Goal: Information Seeking & Learning: Learn about a topic

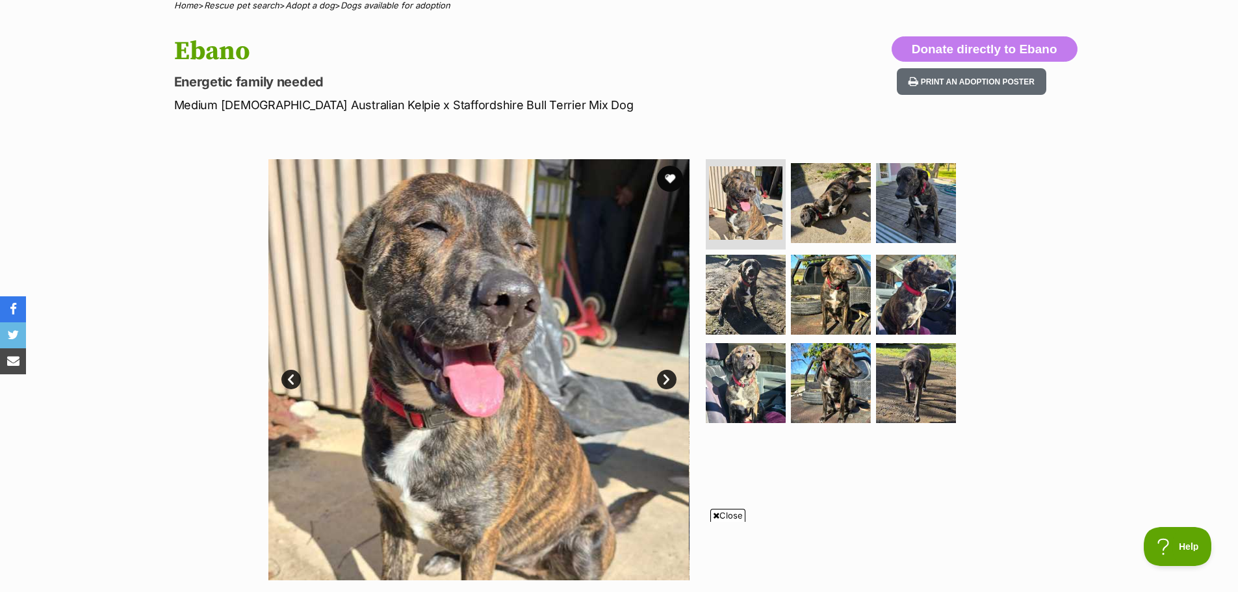
scroll to position [195, 0]
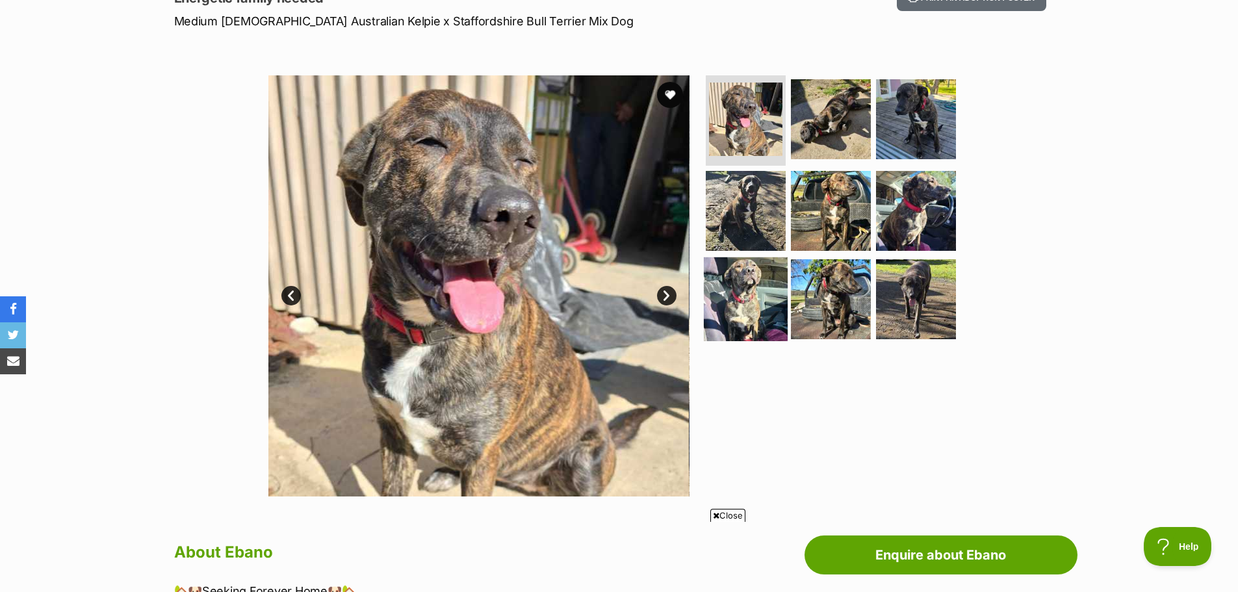
click at [740, 279] on img at bounding box center [746, 299] width 84 height 84
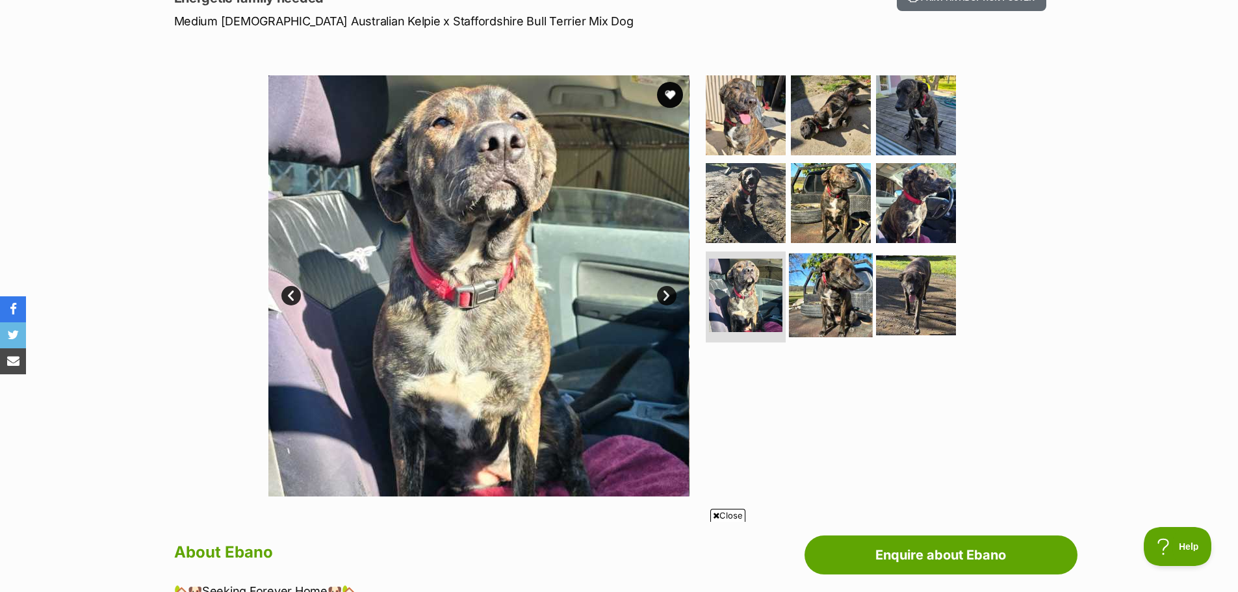
click at [831, 272] on img at bounding box center [831, 296] width 84 height 84
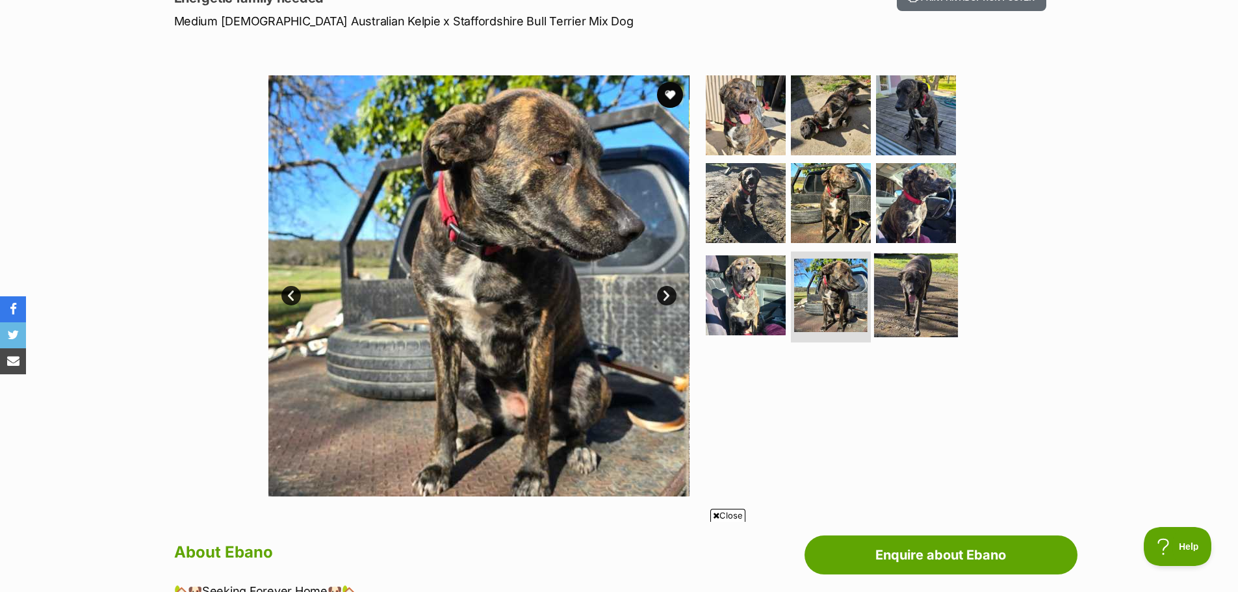
click at [921, 277] on img at bounding box center [916, 296] width 84 height 84
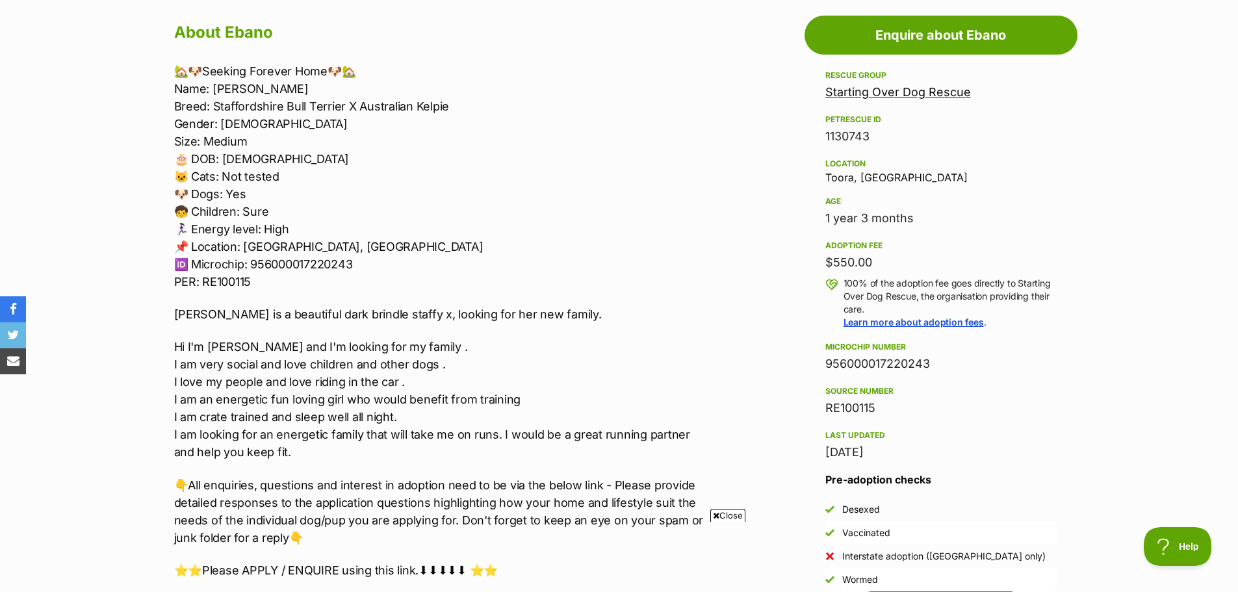
scroll to position [0, 0]
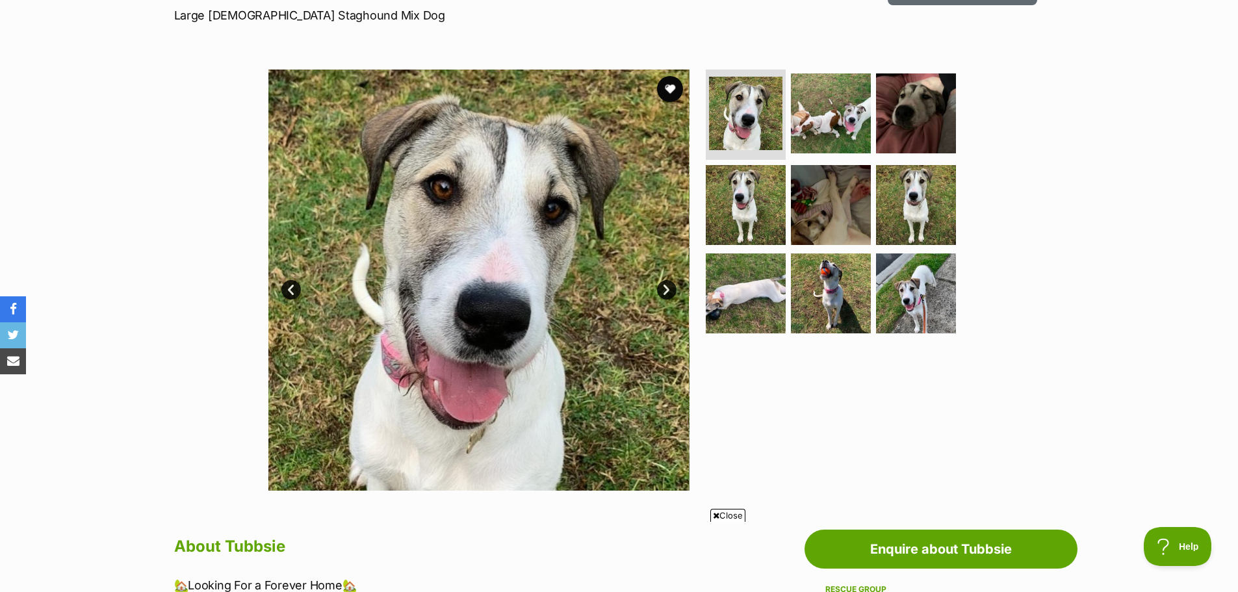
scroll to position [195, 0]
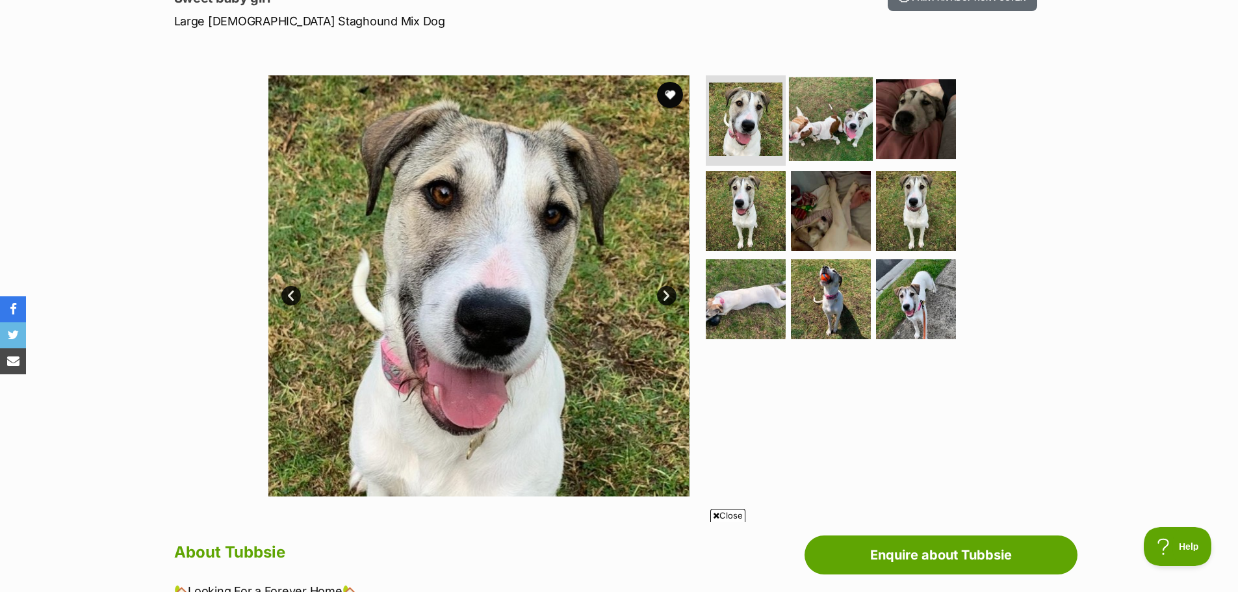
click at [851, 120] on img at bounding box center [831, 119] width 84 height 84
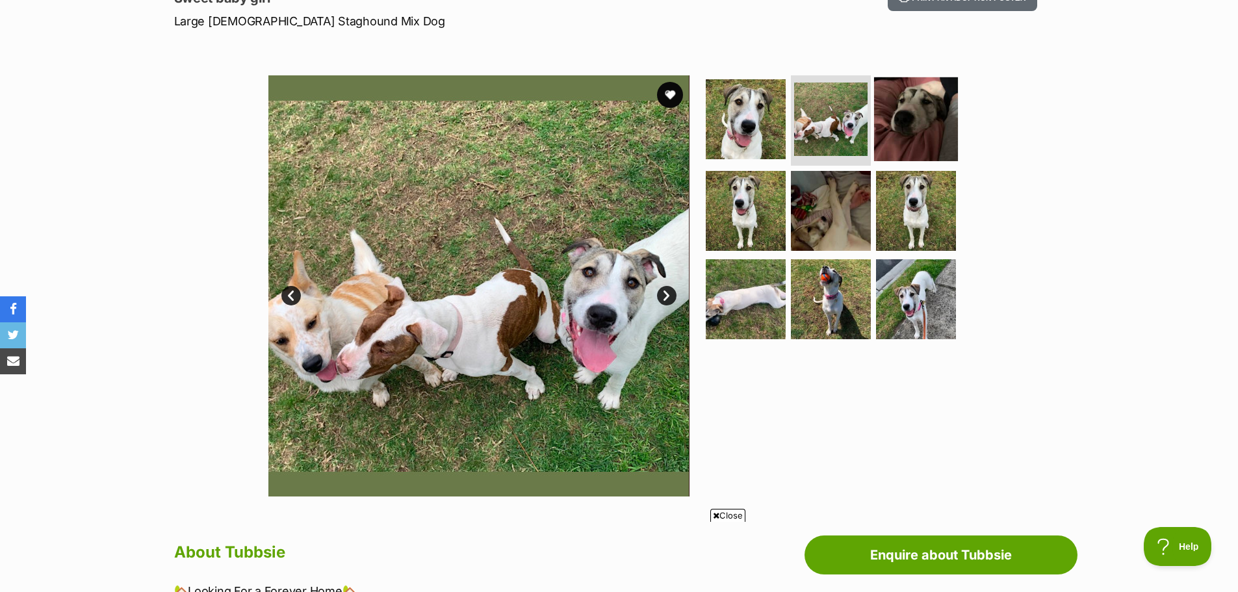
click at [928, 112] on img at bounding box center [916, 119] width 84 height 84
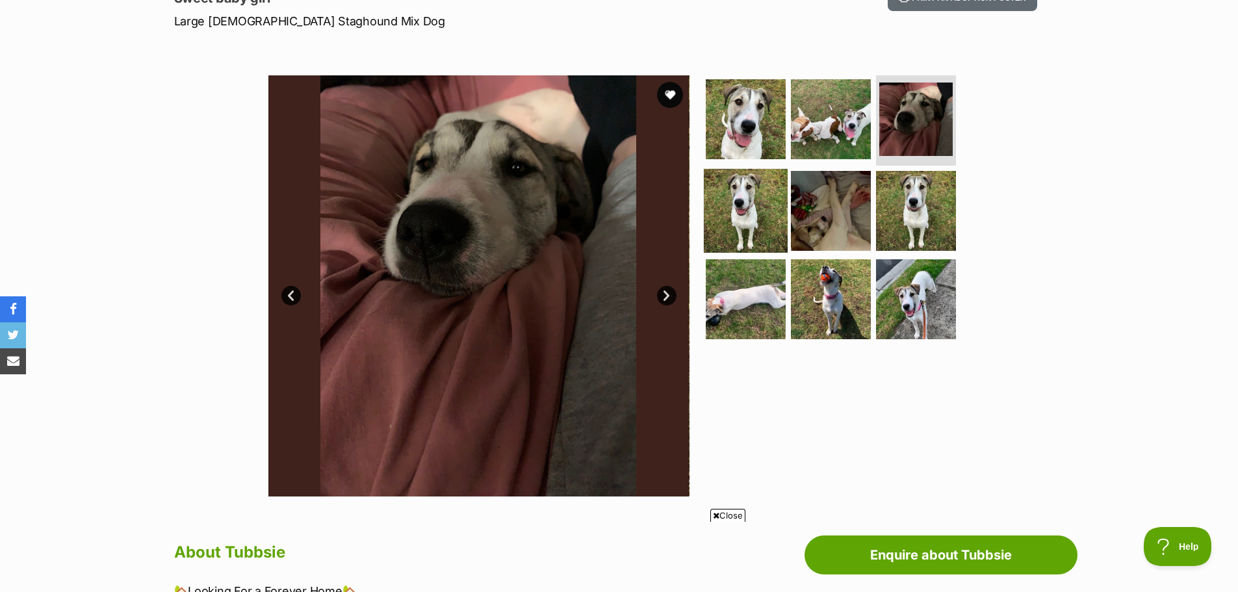
click at [755, 200] on img at bounding box center [746, 211] width 84 height 84
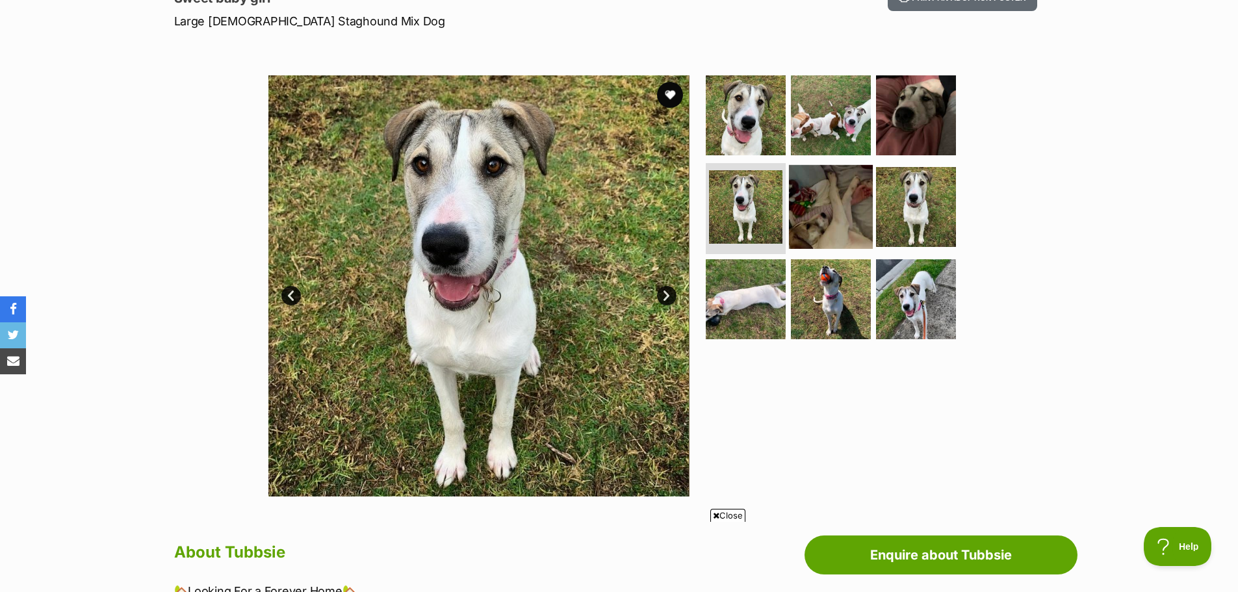
click at [833, 207] on img at bounding box center [831, 207] width 84 height 84
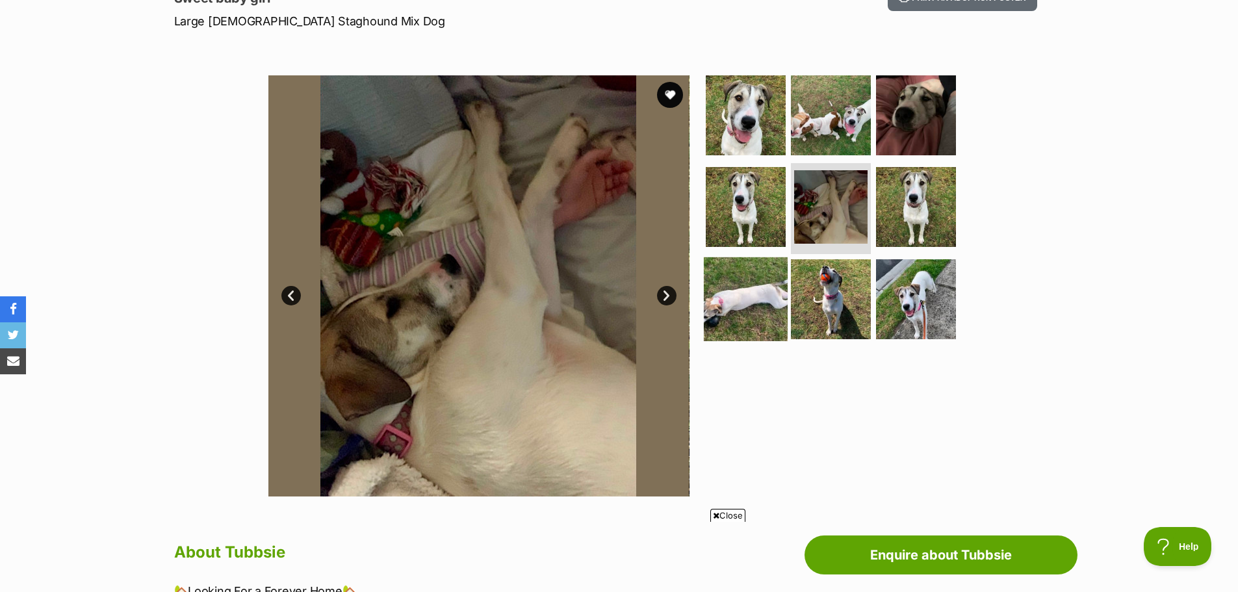
click at [759, 287] on img at bounding box center [746, 299] width 84 height 84
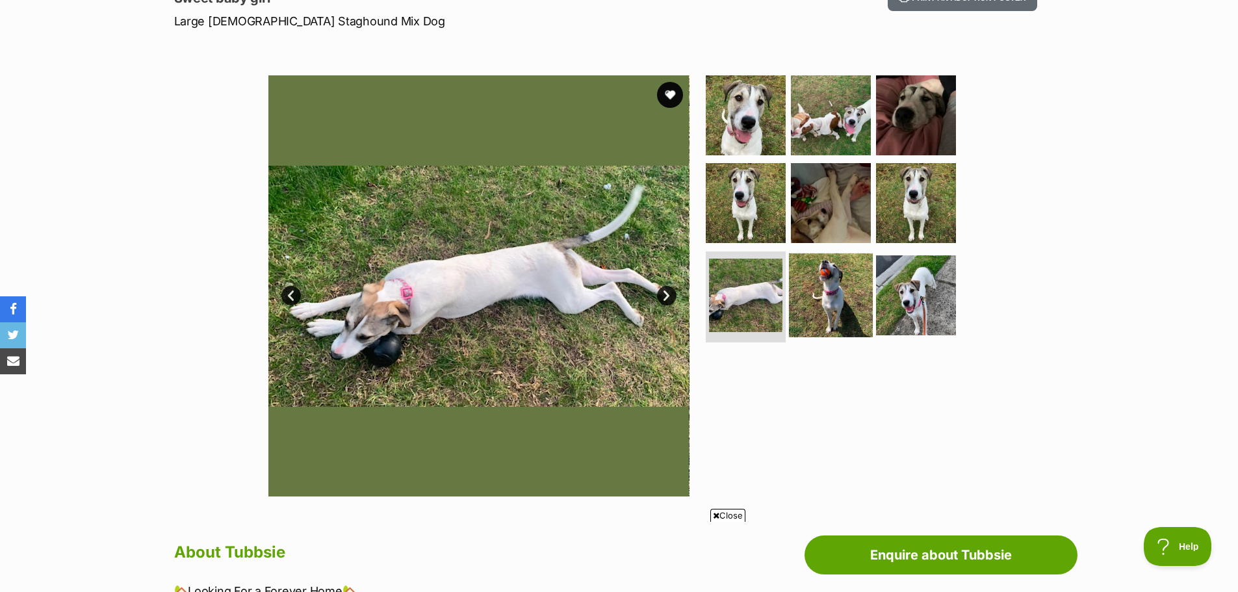
click at [843, 276] on img at bounding box center [831, 296] width 84 height 84
